Goal: Task Accomplishment & Management: Use online tool/utility

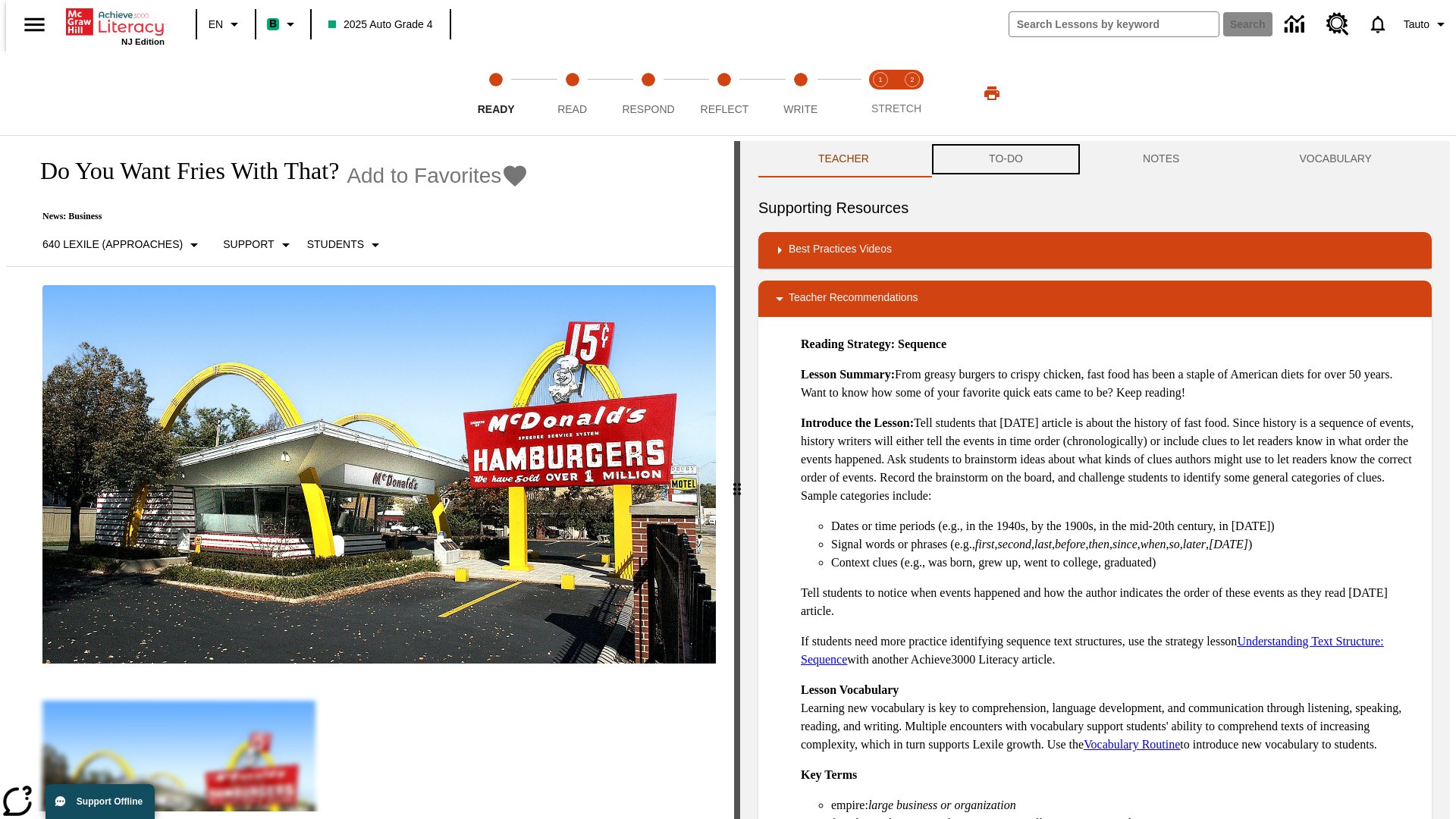
click at [1005, 159] on button "TO-DO" at bounding box center [1006, 159] width 154 height 36
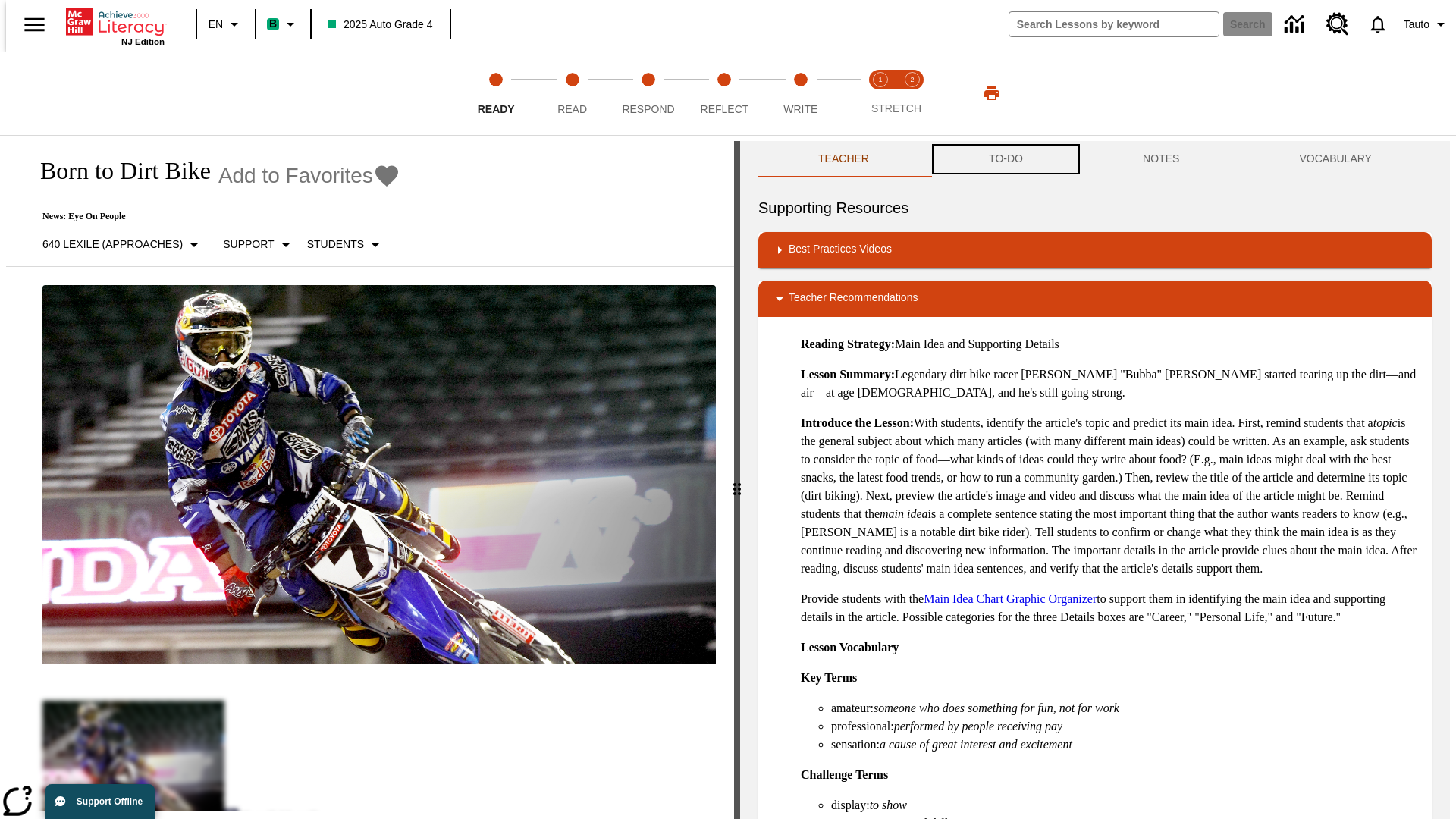
click at [1005, 159] on button "TO-DO" at bounding box center [1006, 159] width 154 height 36
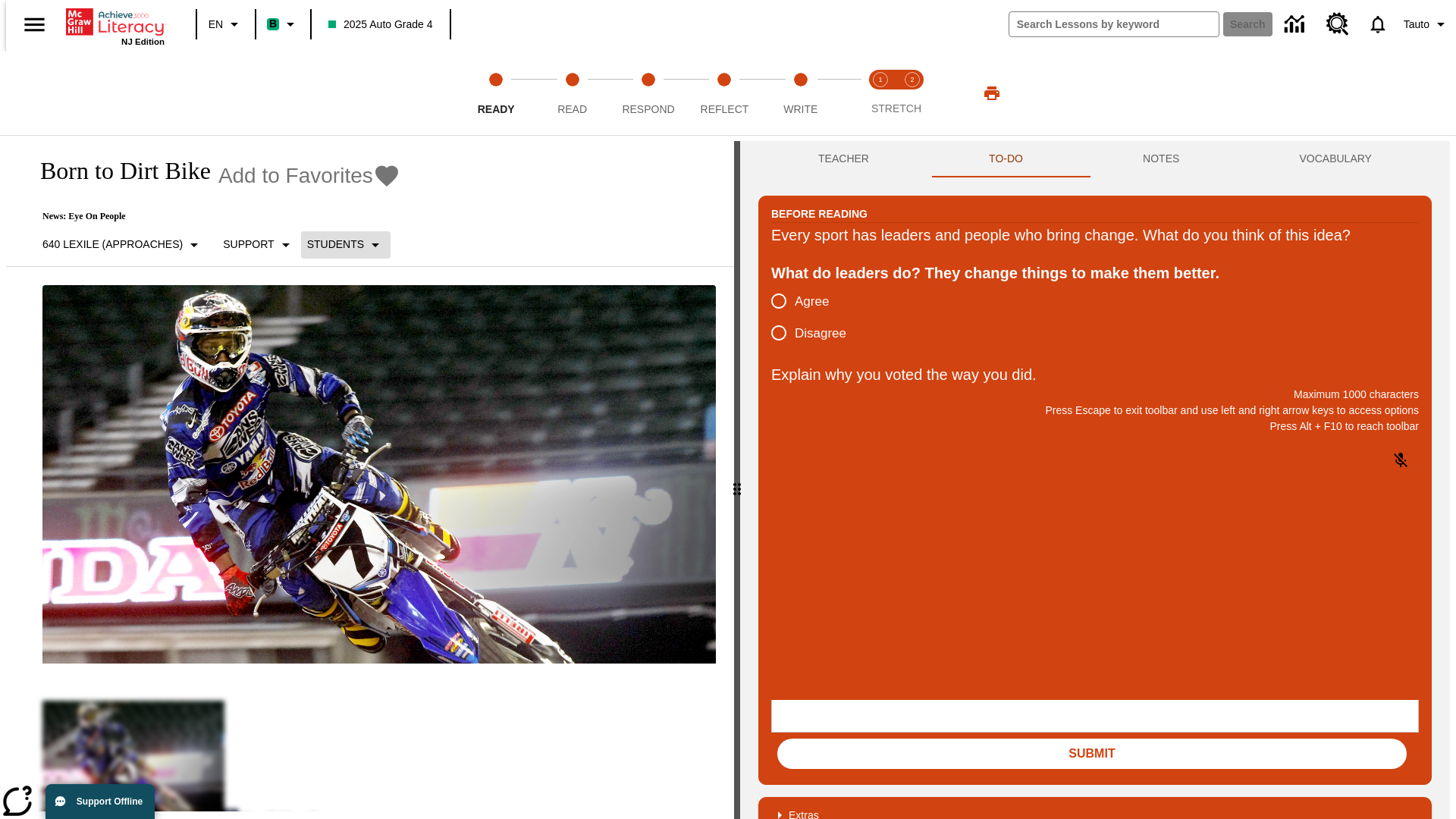
click at [337, 244] on p "Students" at bounding box center [335, 245] width 57 height 16
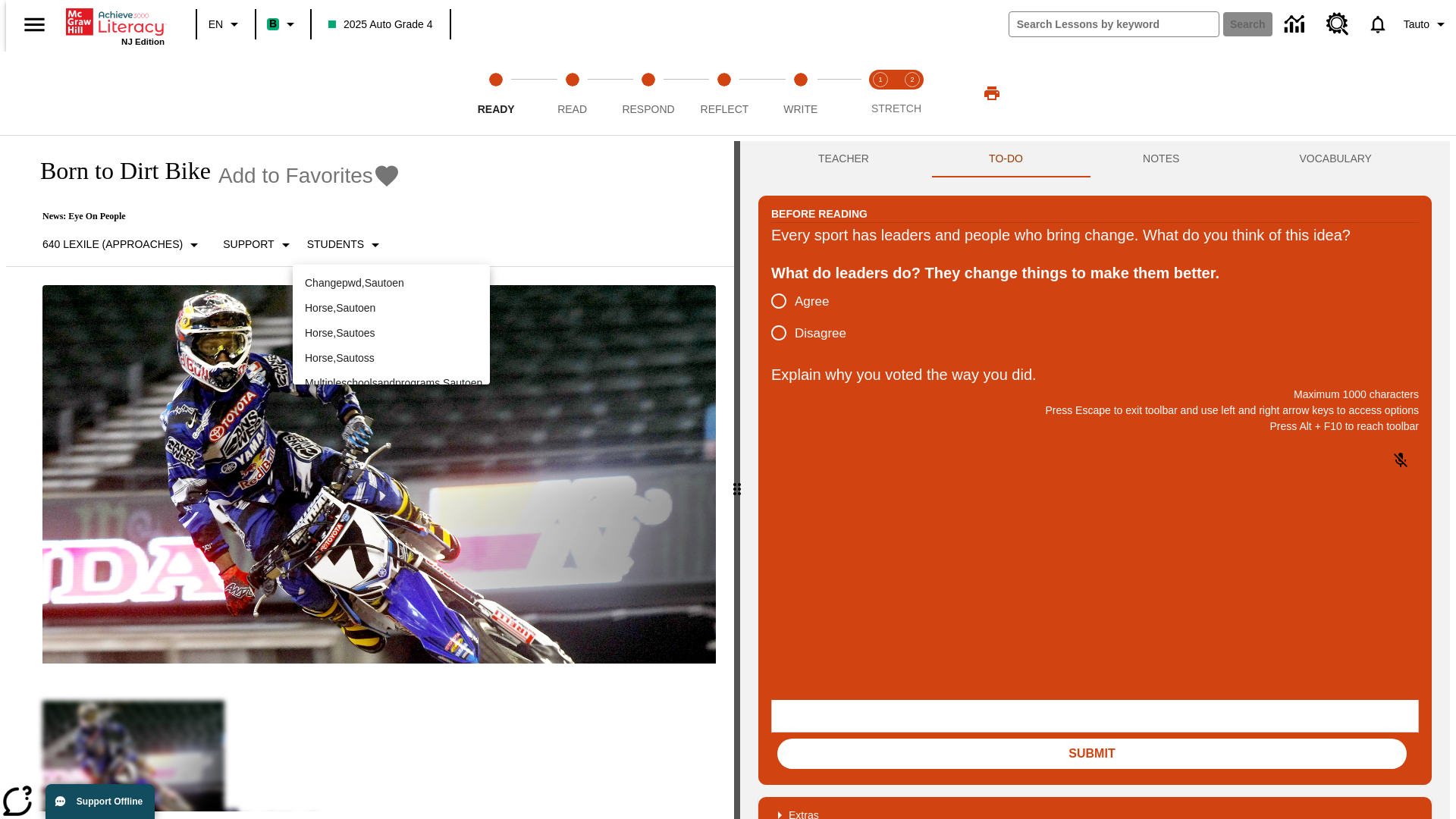
click at [392, 308] on p "Horse , Sautoen" at bounding box center [392, 309] width 173 height 16
